Goal: Find specific page/section

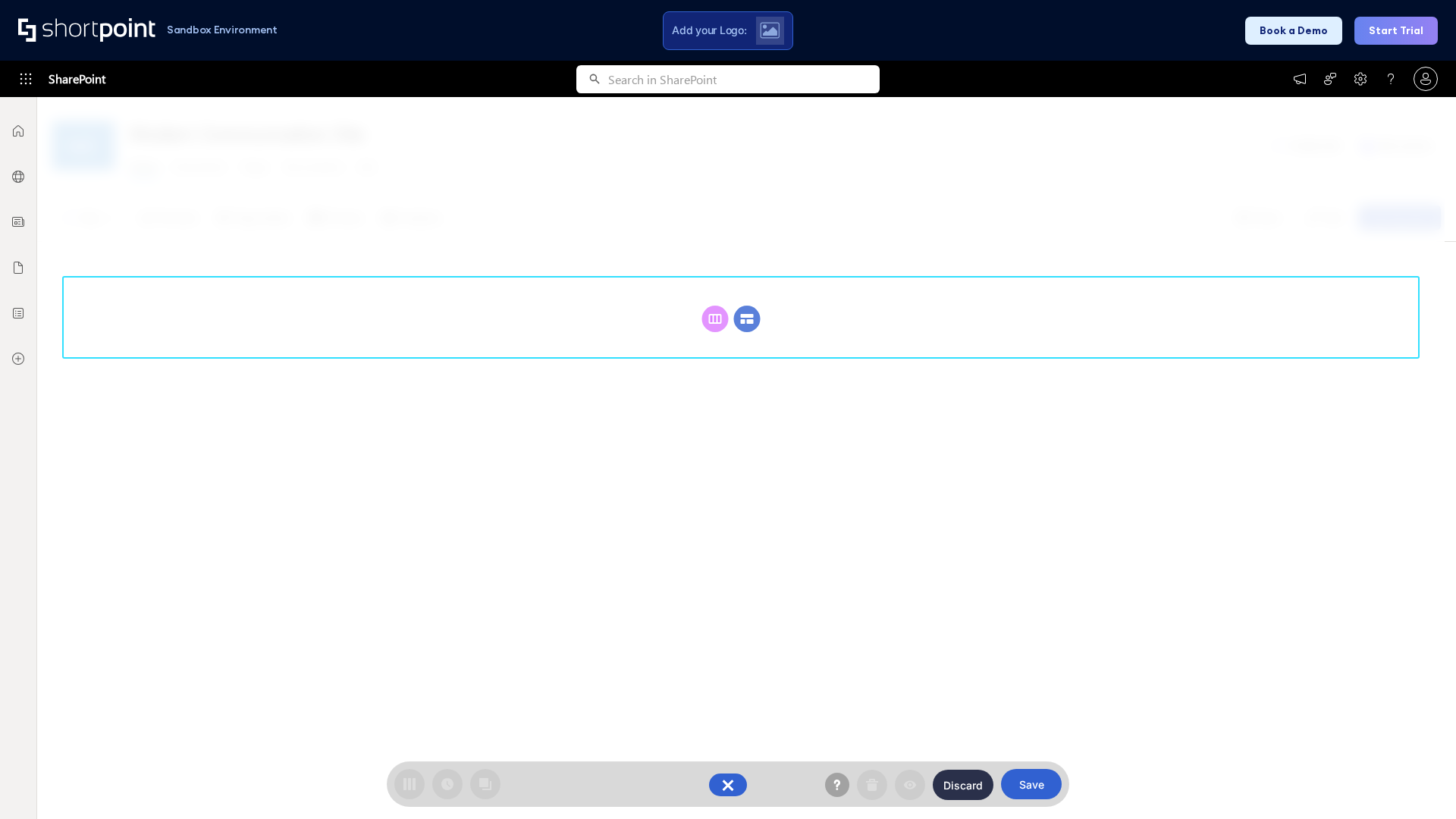
click at [747, 319] on circle at bounding box center [747, 319] width 27 height 27
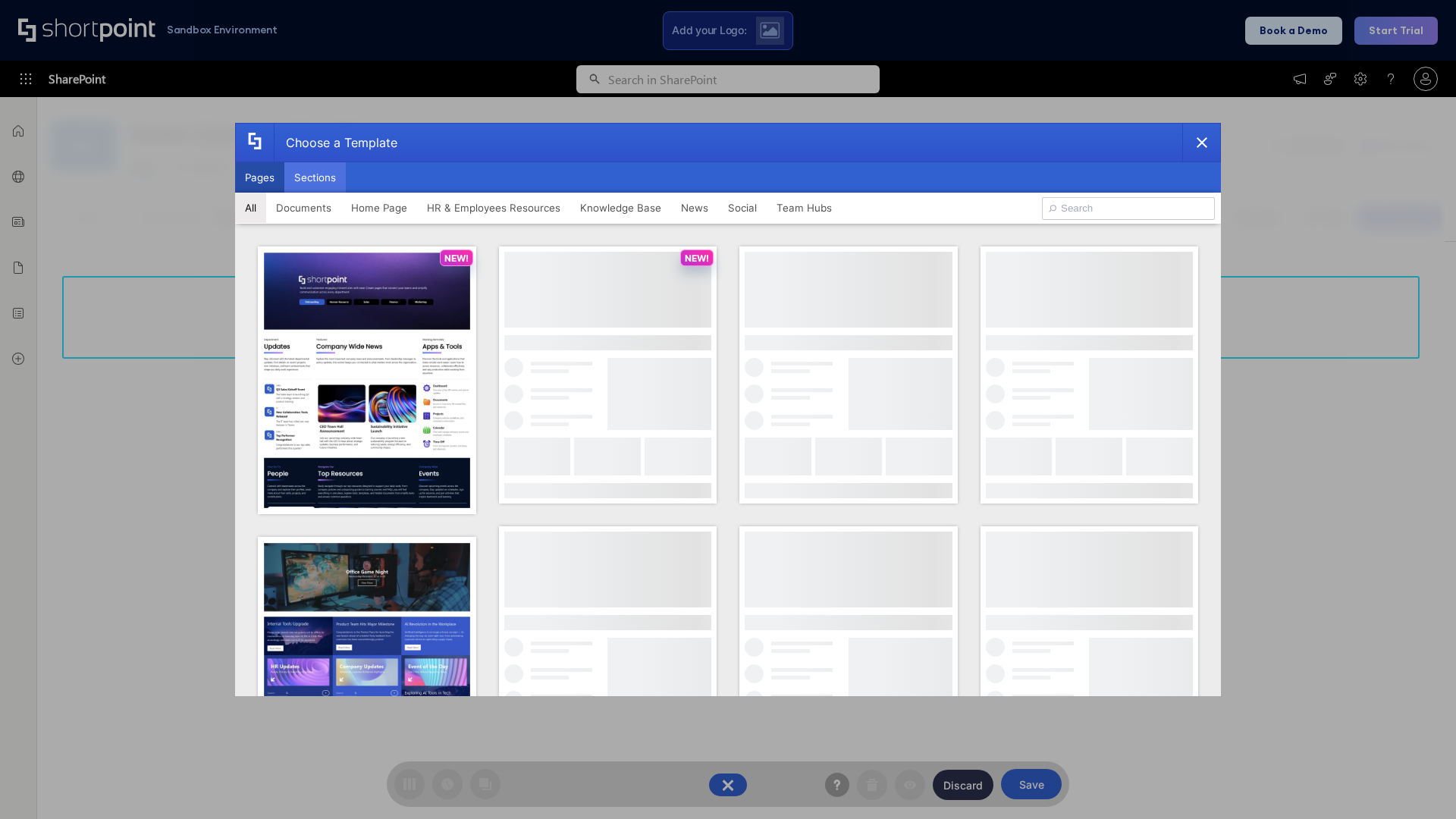
click at [315, 177] on button "Sections" at bounding box center [315, 177] width 61 height 31
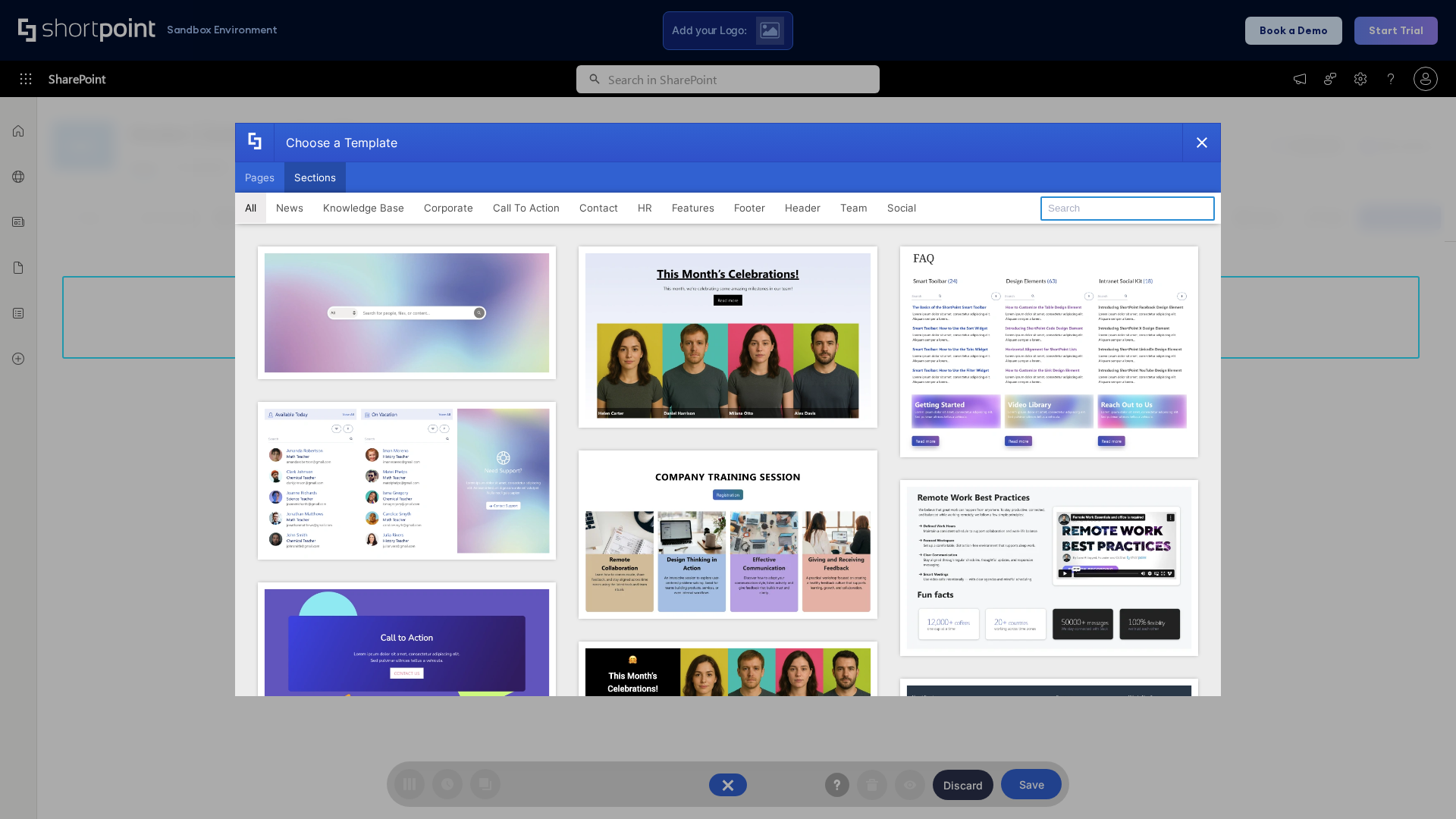
type input "HR Hub 2"
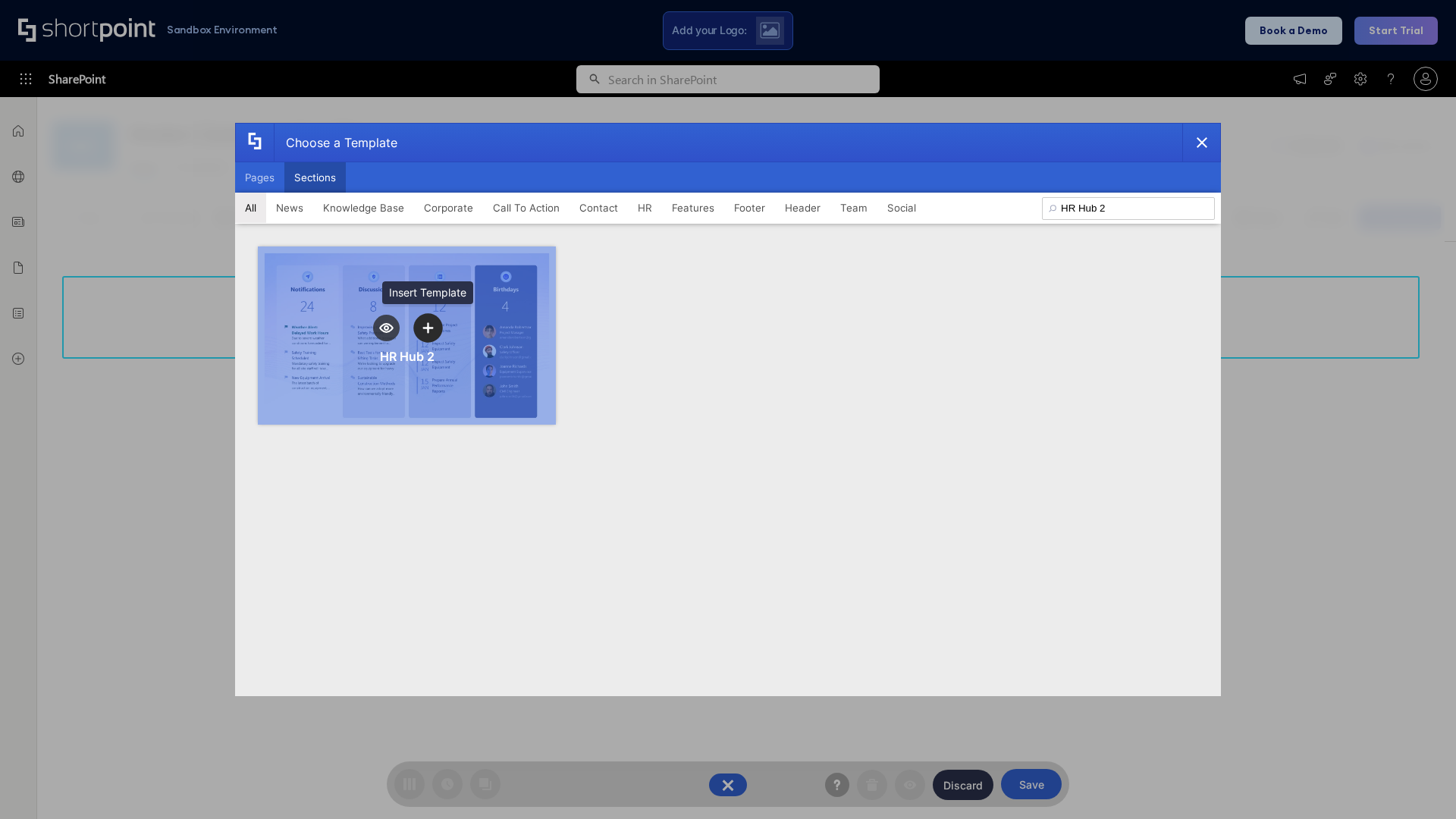
click at [428, 328] on icon "template selector" at bounding box center [427, 328] width 11 height 11
